Goal: Task Accomplishment & Management: Complete application form

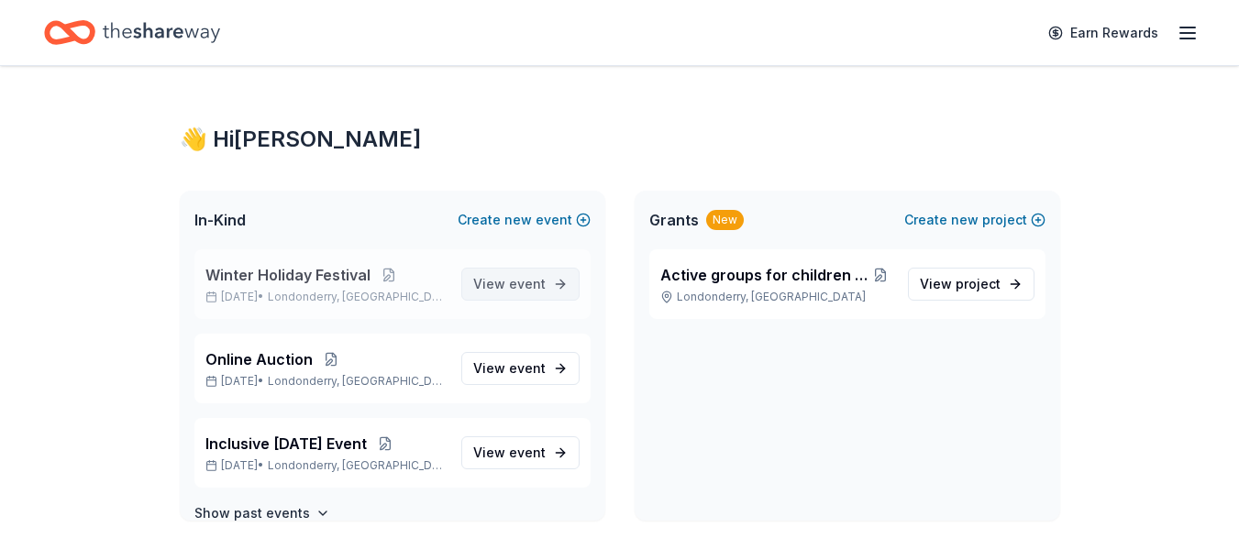
click at [502, 292] on span "View event" at bounding box center [509, 284] width 72 height 22
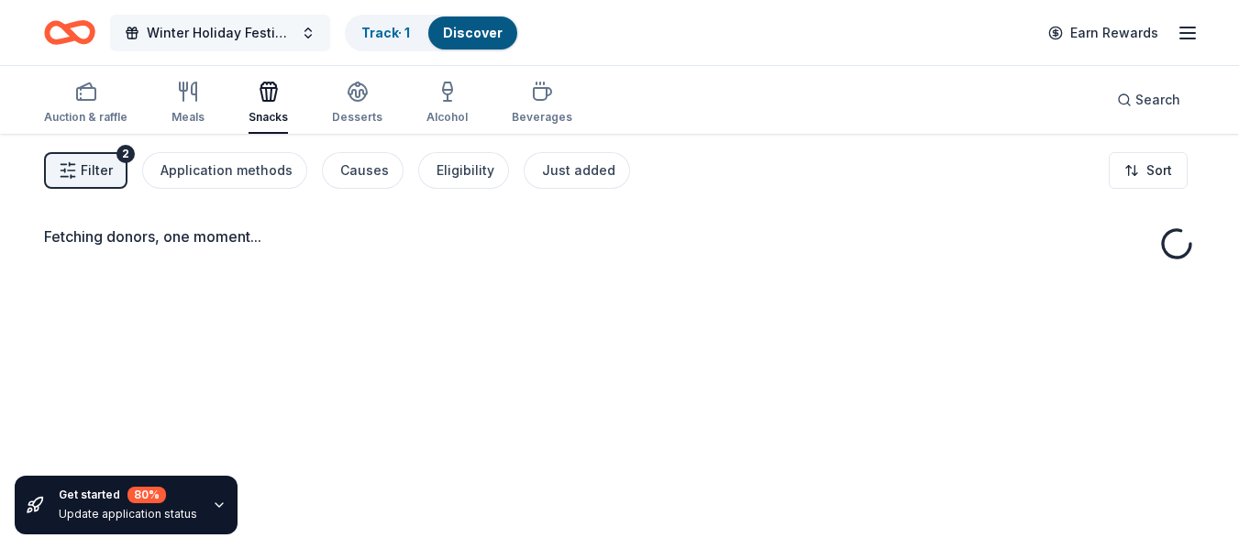
click at [302, 30] on button "Winter Holiday Festival" at bounding box center [220, 33] width 220 height 37
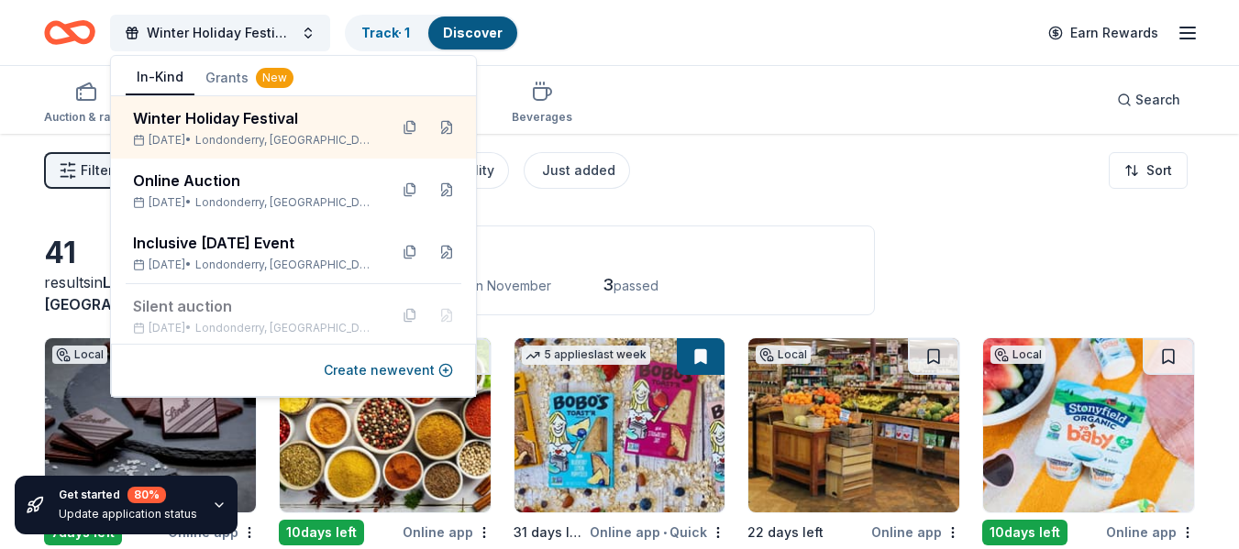
click at [714, 182] on div "Filter 2 Application methods Causes Eligibility Just added Sort" at bounding box center [619, 170] width 1239 height 73
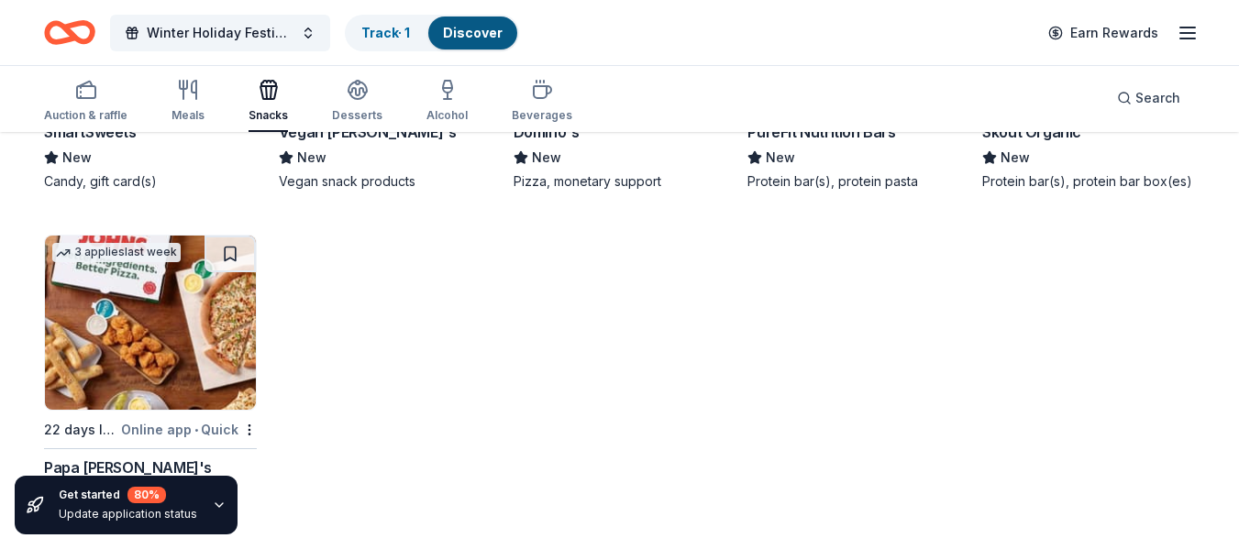
scroll to position [2930, 0]
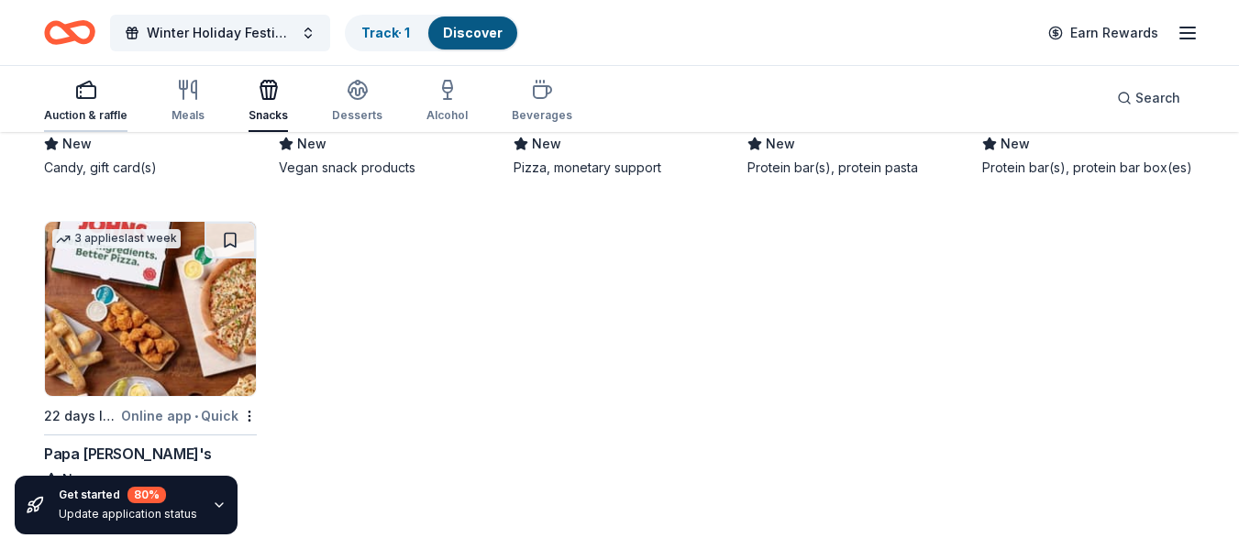
click at [88, 98] on rect "button" at bounding box center [86, 92] width 18 height 12
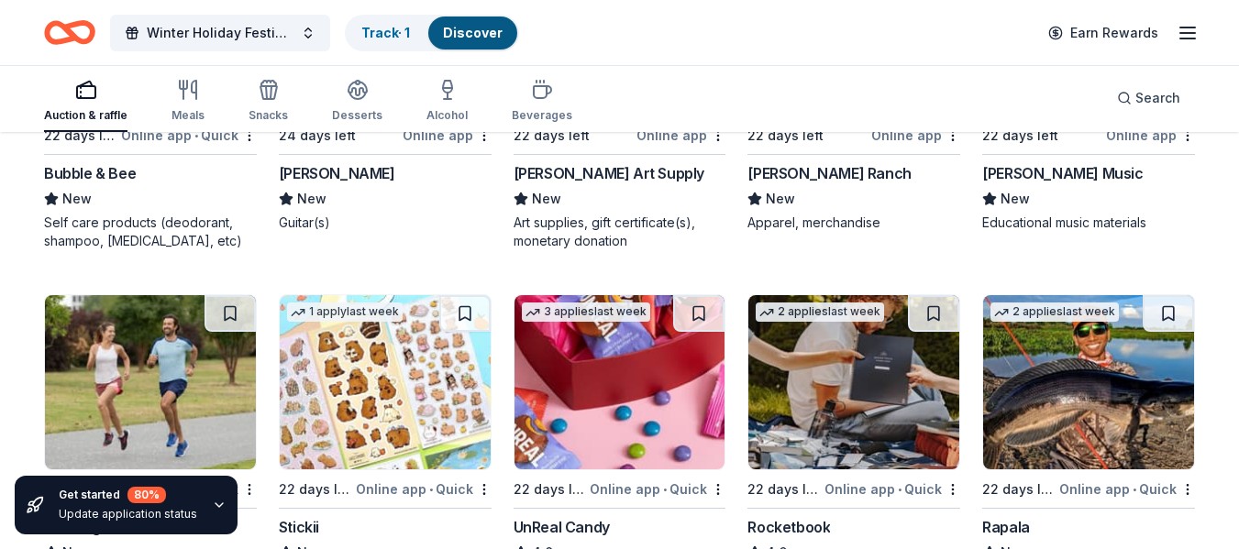
scroll to position [5922, 0]
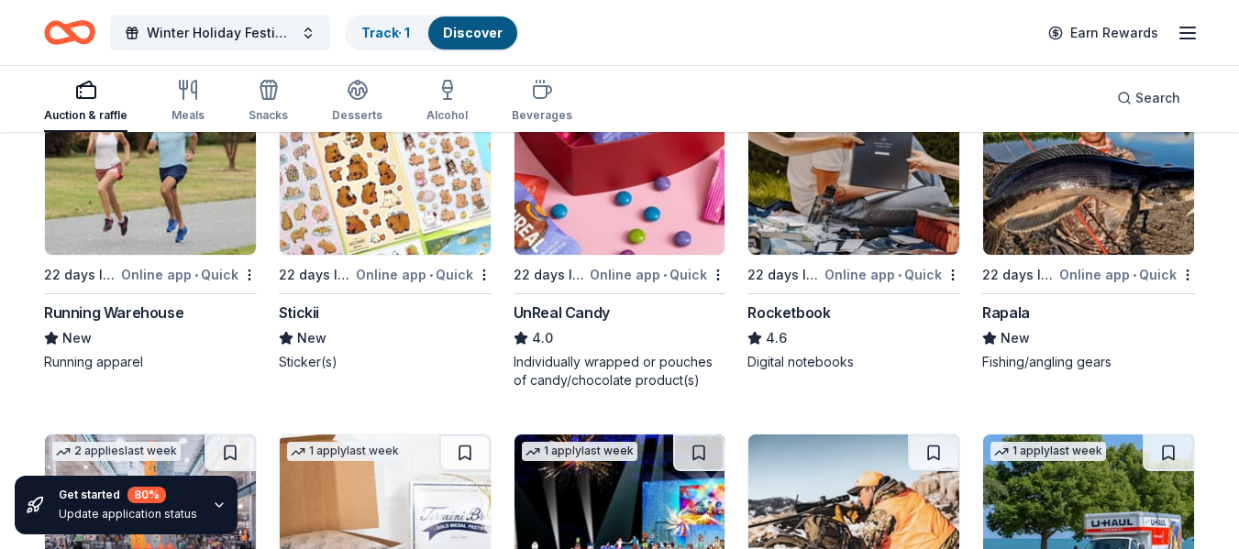
click at [297, 313] on div "Stickii" at bounding box center [299, 313] width 40 height 22
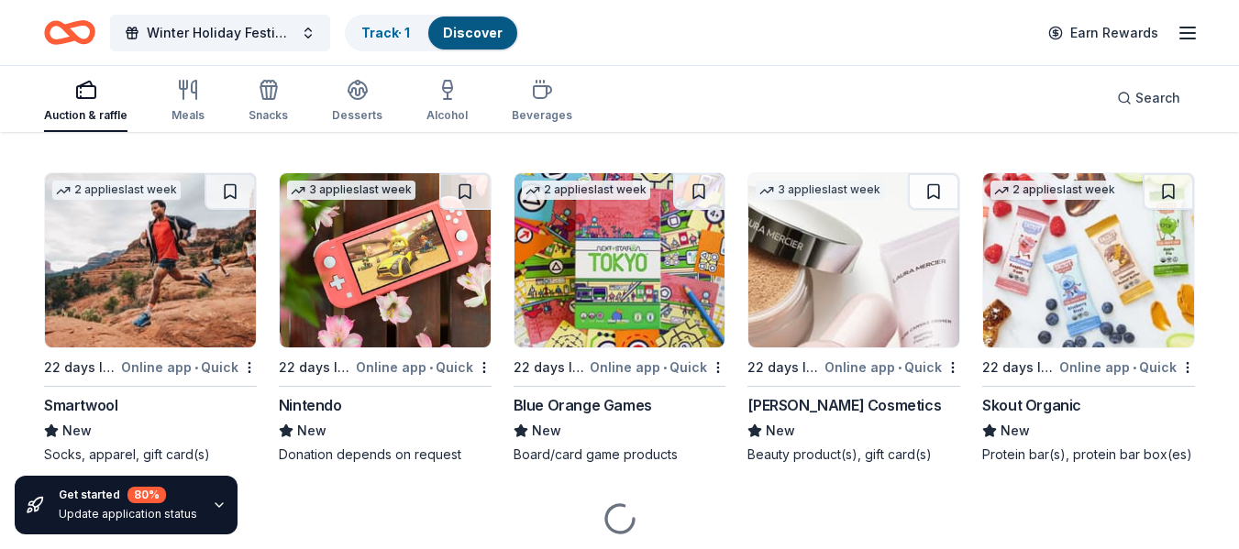
scroll to position [11116, 0]
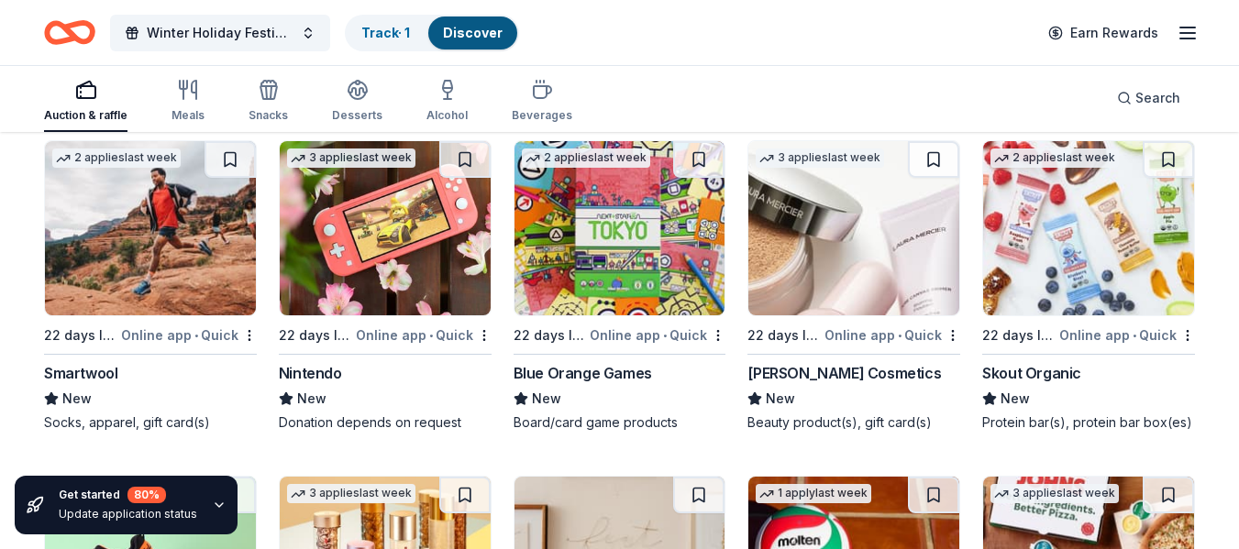
click at [593, 373] on div "Blue Orange Games" at bounding box center [583, 373] width 138 height 22
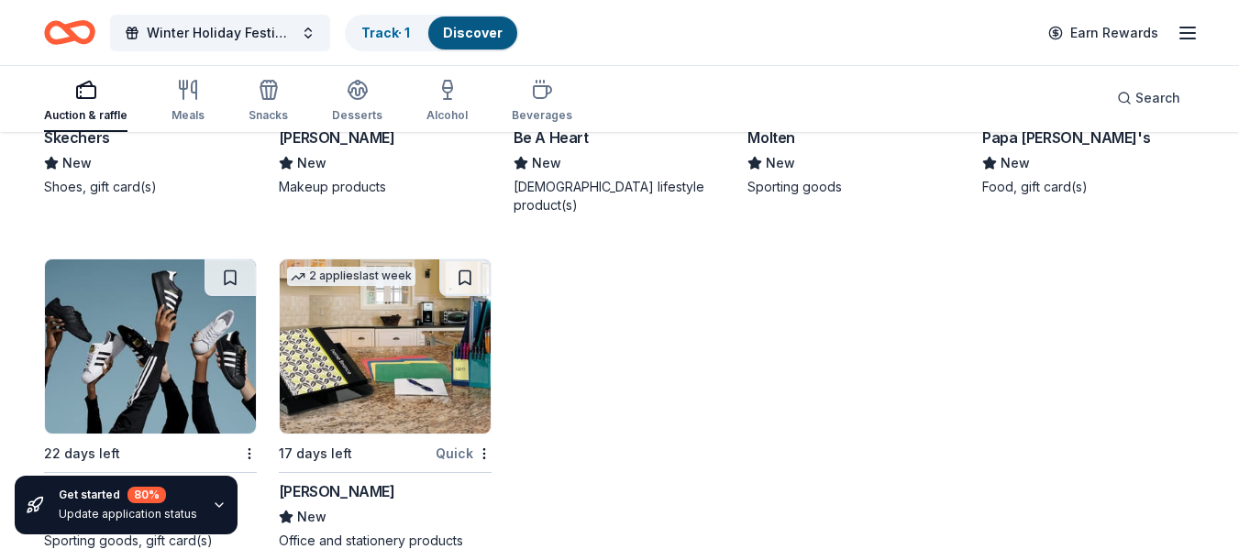
scroll to position [11707, 0]
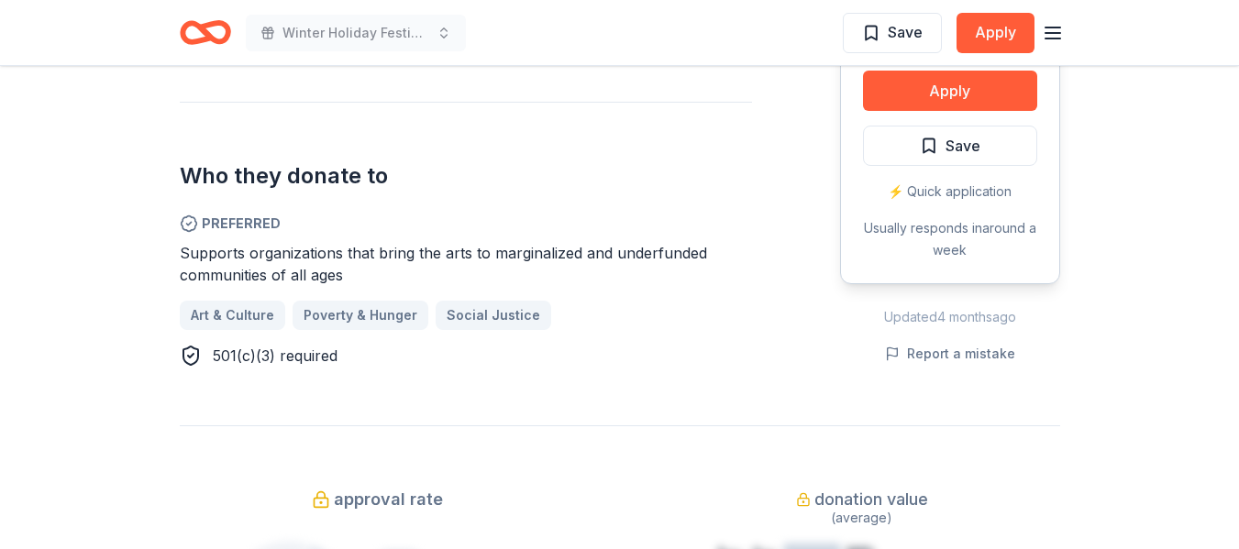
scroll to position [642, 0]
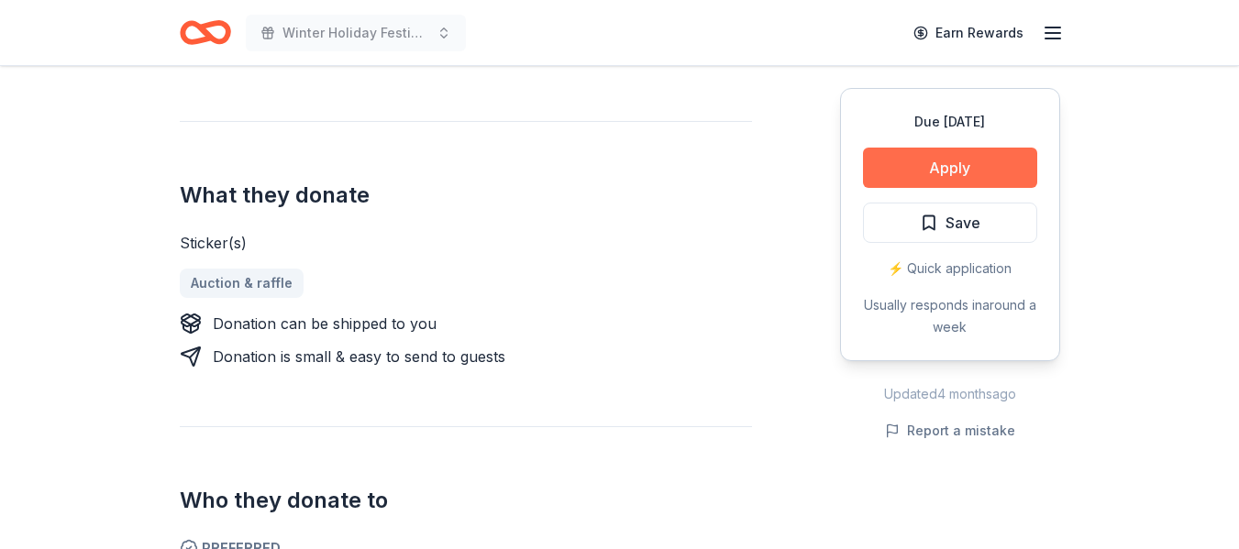
click at [946, 170] on button "Apply" at bounding box center [950, 168] width 174 height 40
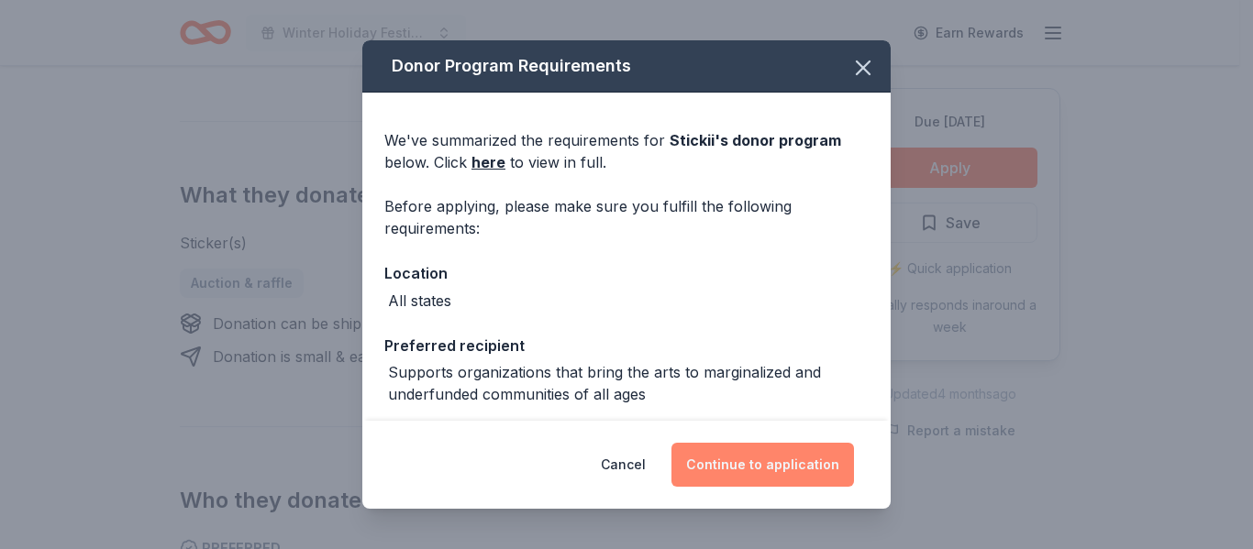
click at [758, 465] on button "Continue to application" at bounding box center [762, 465] width 183 height 44
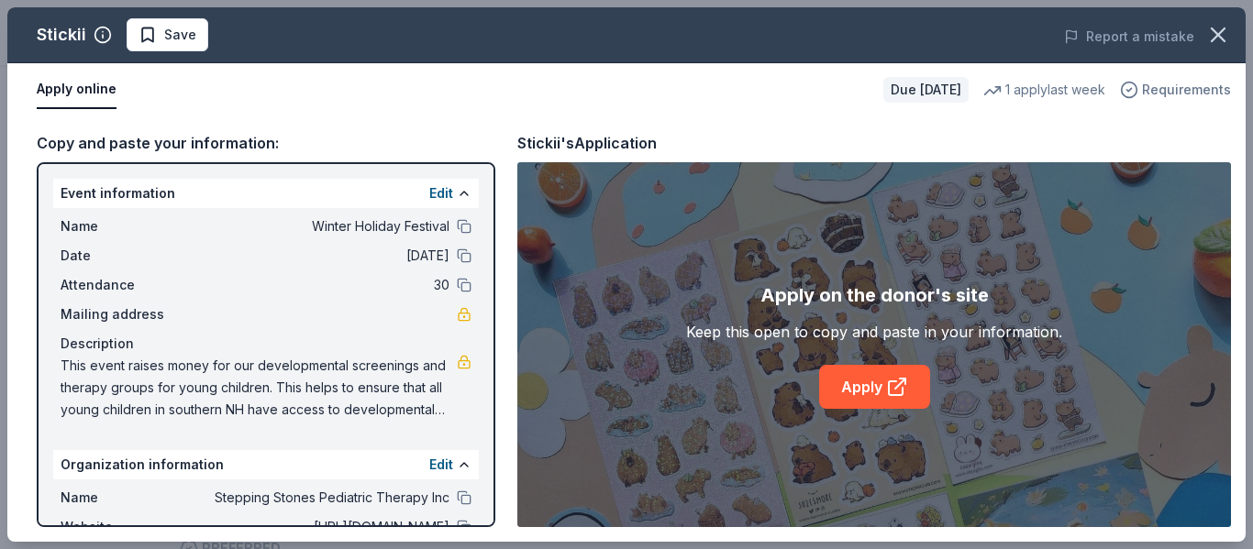
click at [1162, 94] on span "Requirements" at bounding box center [1186, 90] width 89 height 22
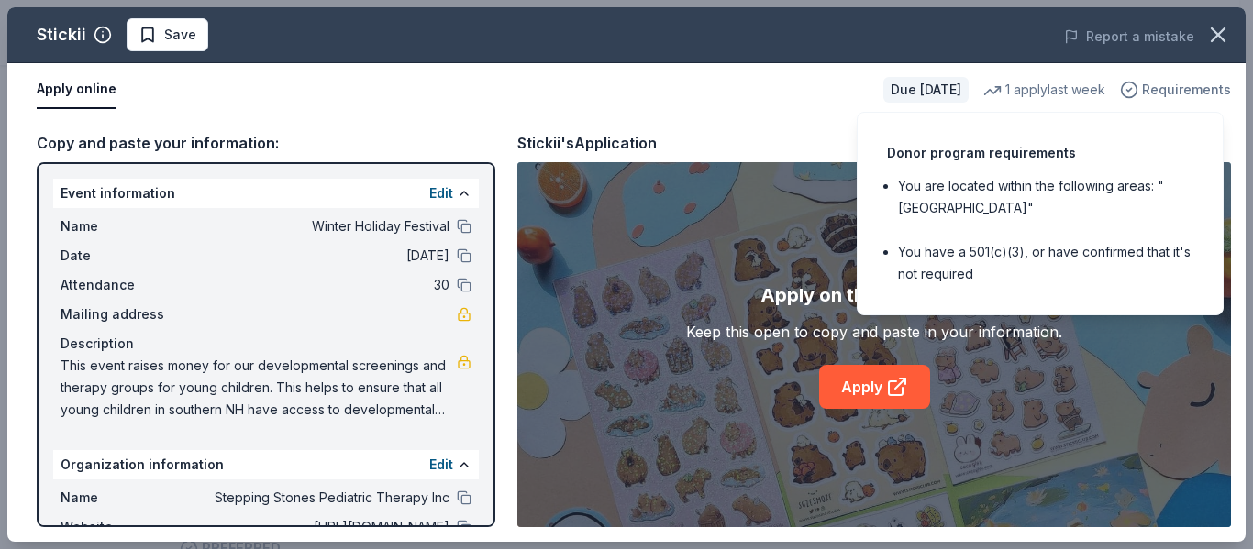
click at [1162, 94] on span "Requirements" at bounding box center [1186, 90] width 89 height 22
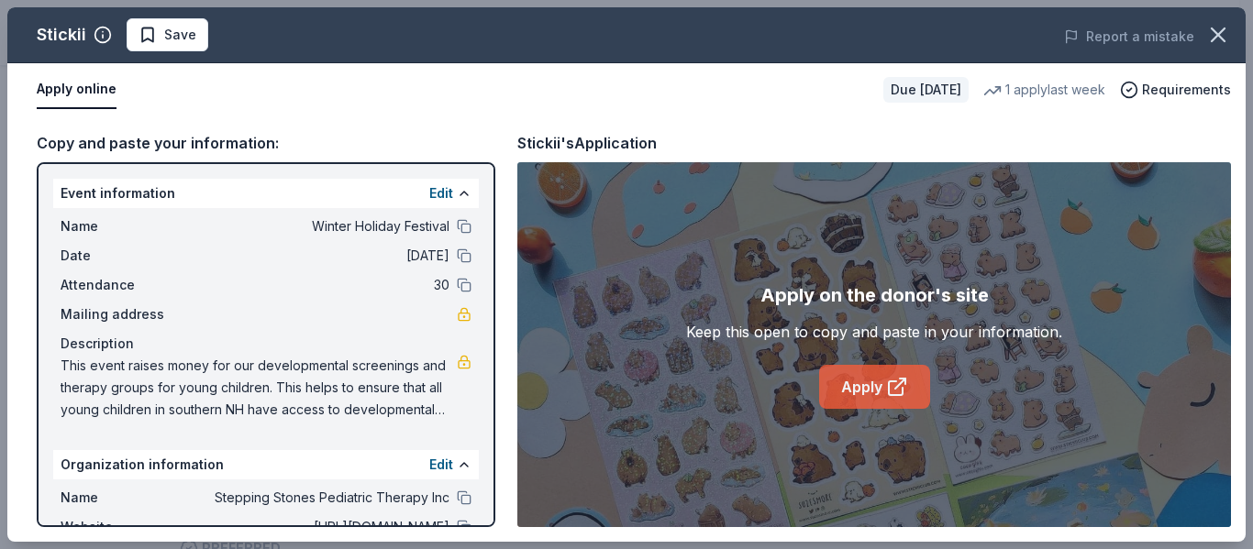
click at [851, 394] on link "Apply" at bounding box center [874, 387] width 111 height 44
click at [31, 33] on div "Stickii Save" at bounding box center [378, 34] width 743 height 33
click at [1234, 30] on button "button" at bounding box center [1218, 35] width 40 height 40
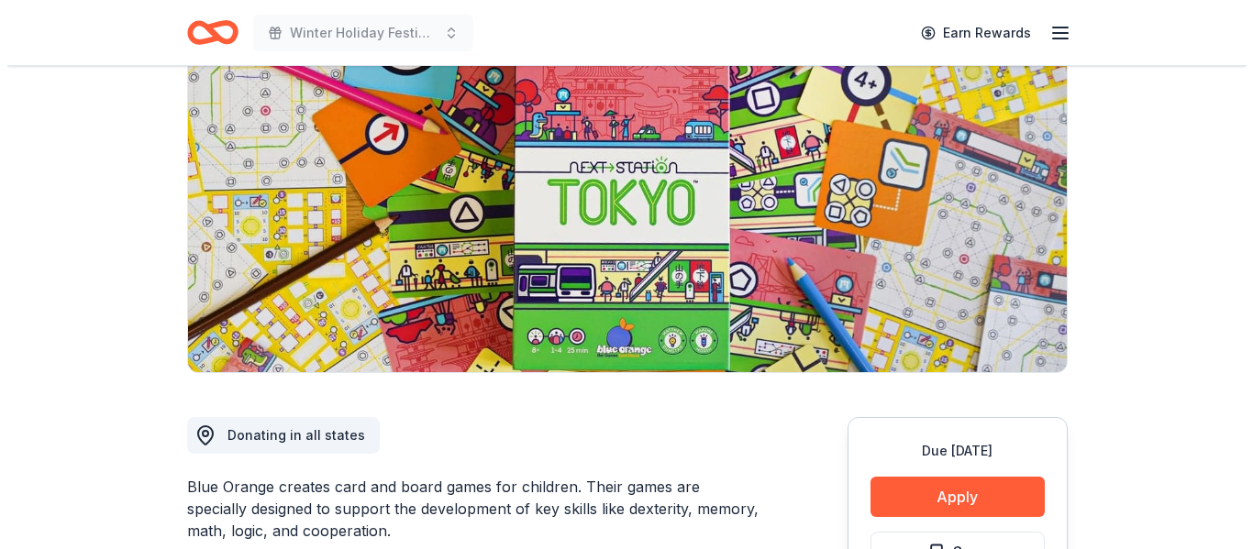
scroll to position [183, 0]
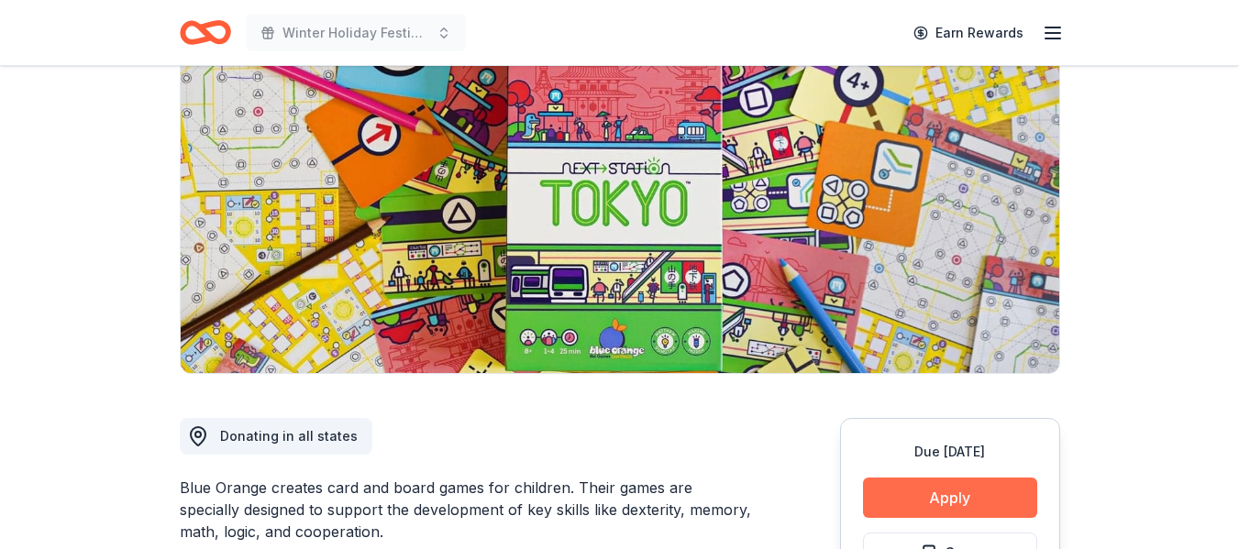
click at [920, 489] on button "Apply" at bounding box center [950, 498] width 174 height 40
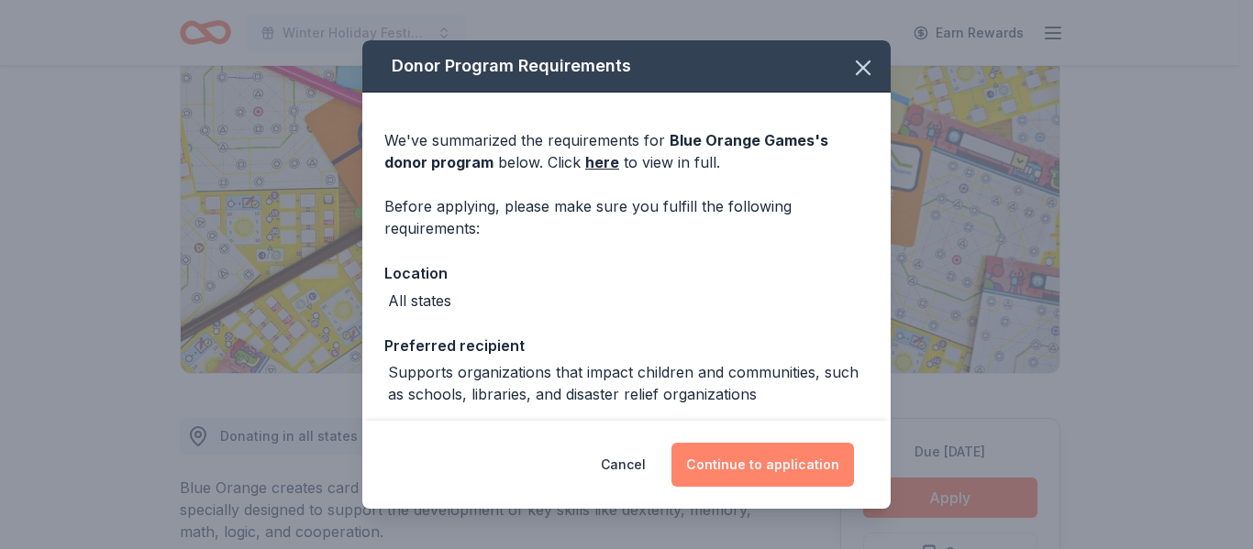
click at [733, 459] on button "Continue to application" at bounding box center [762, 465] width 183 height 44
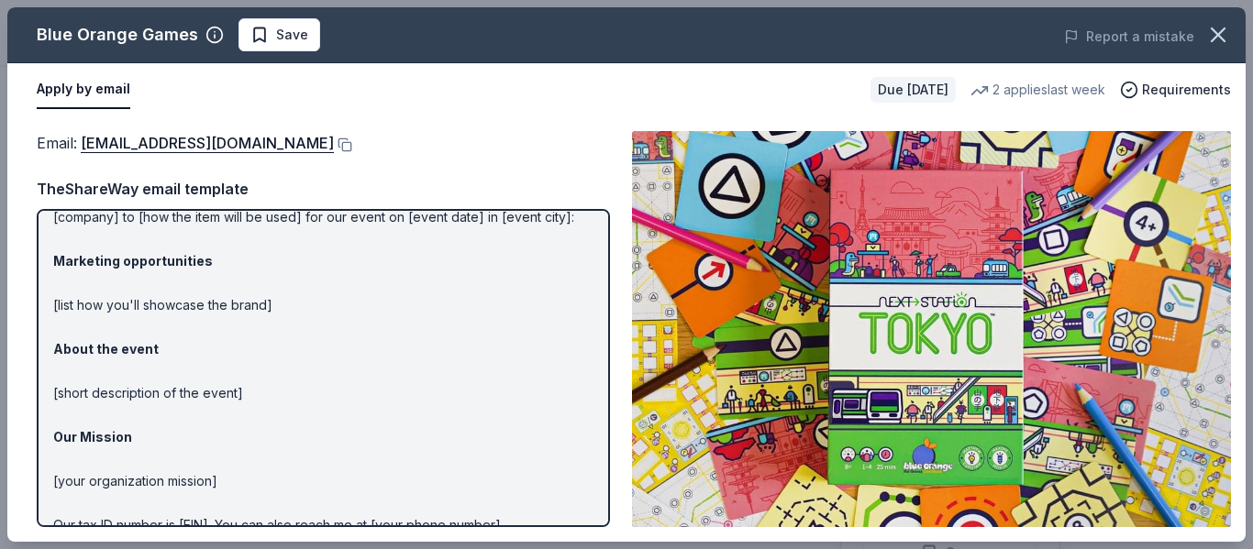
scroll to position [0, 0]
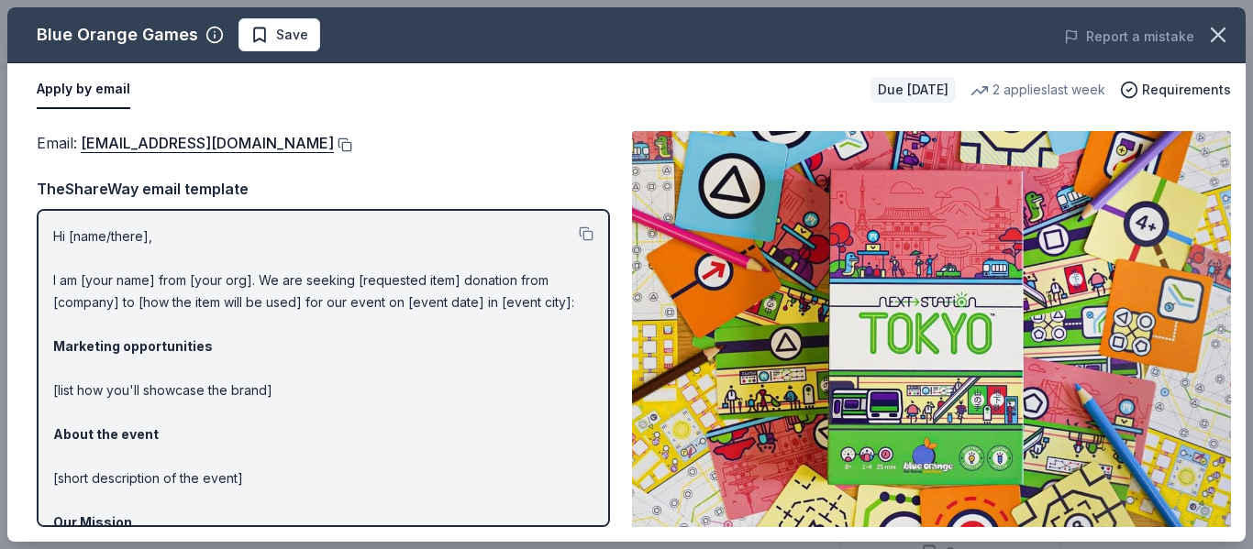
click at [334, 143] on button at bounding box center [343, 145] width 18 height 15
click at [1219, 42] on icon "button" at bounding box center [1218, 35] width 26 height 26
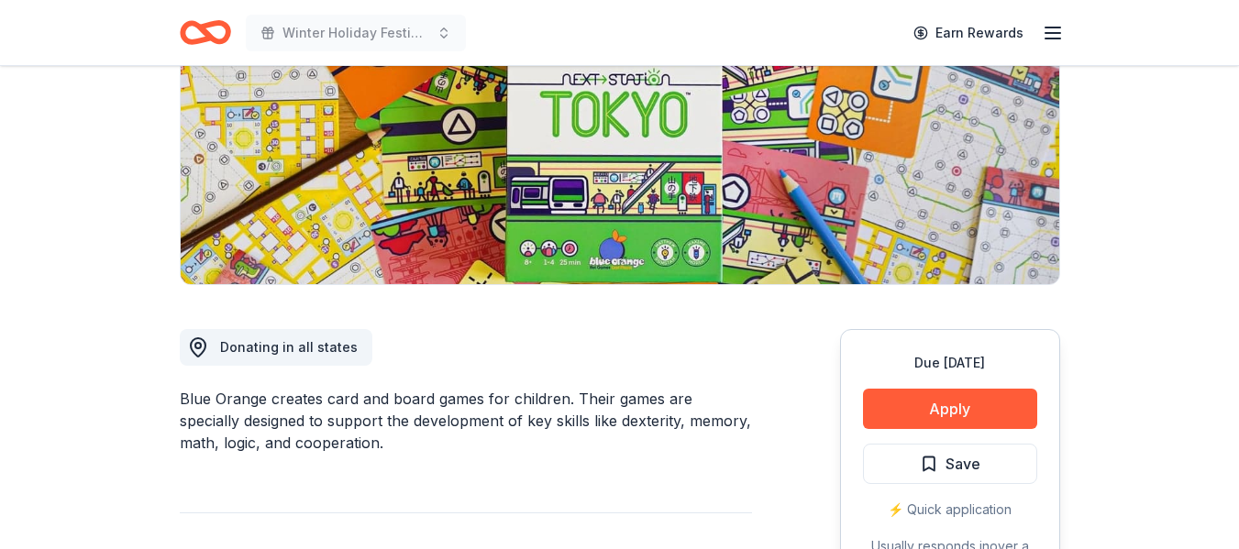
scroll to position [367, 0]
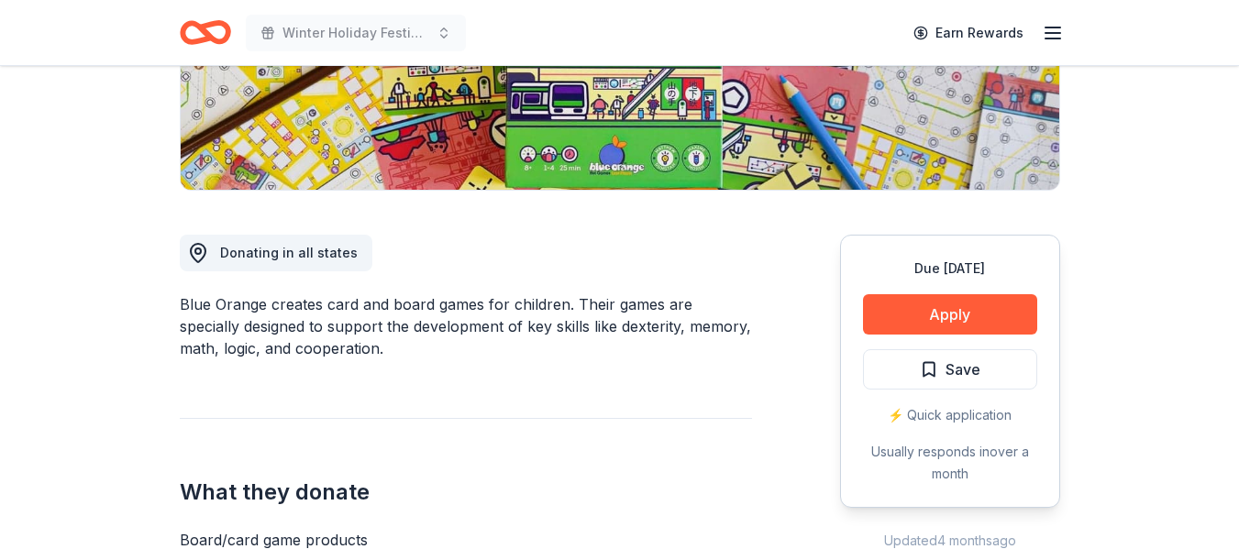
drag, startPoint x: 177, startPoint y: 301, endPoint x: 341, endPoint y: 371, distance: 178.7
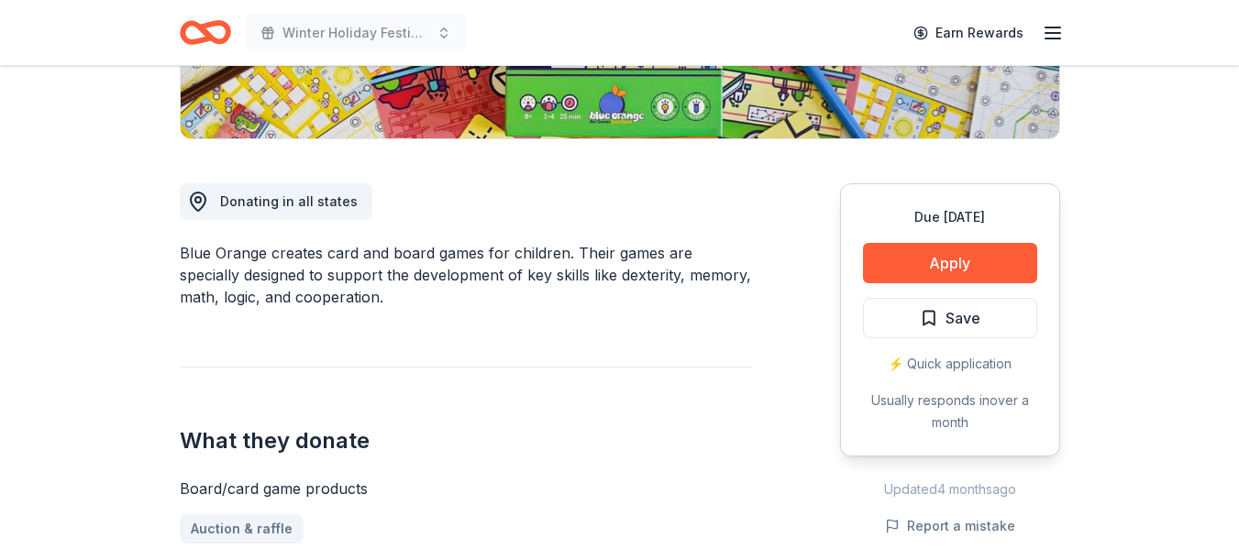
scroll to position [0, 0]
